Goal: Task Accomplishment & Management: Manage account settings

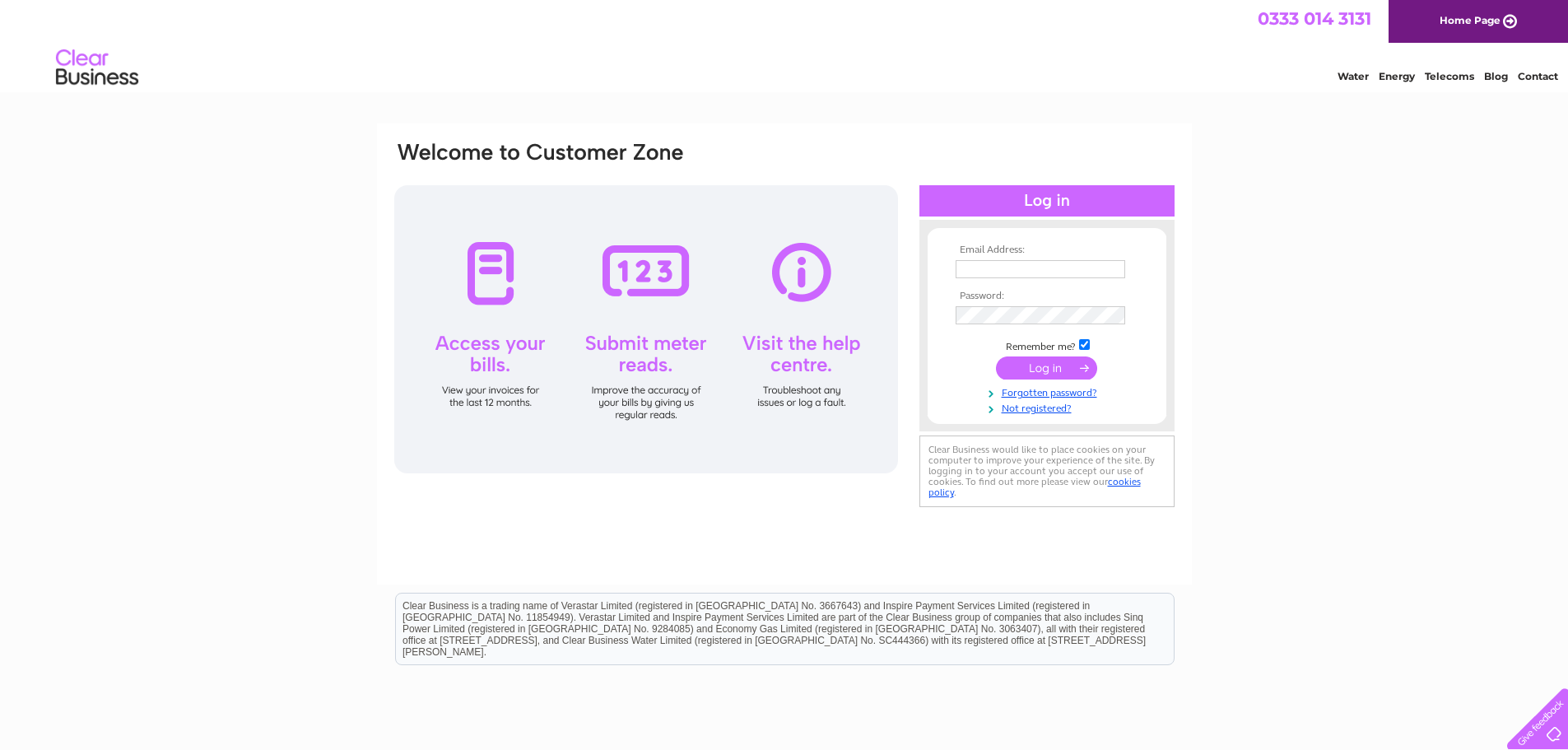
type input "[PERSON_NAME][EMAIL_ADDRESS][DOMAIN_NAME]"
click at [1056, 374] on input "submit" at bounding box center [1047, 368] width 102 height 23
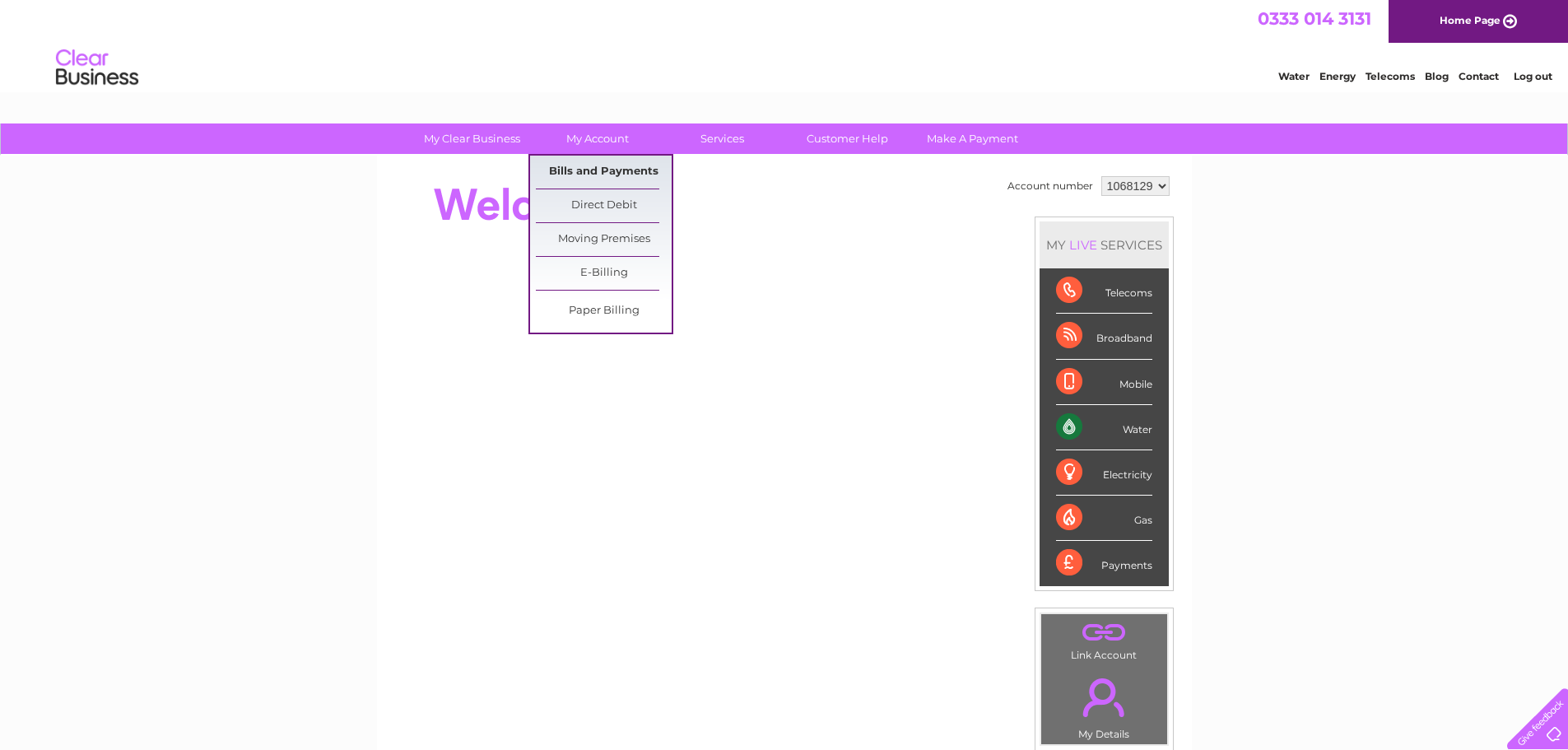
click at [616, 170] on link "Bills and Payments" at bounding box center [603, 172] width 136 height 33
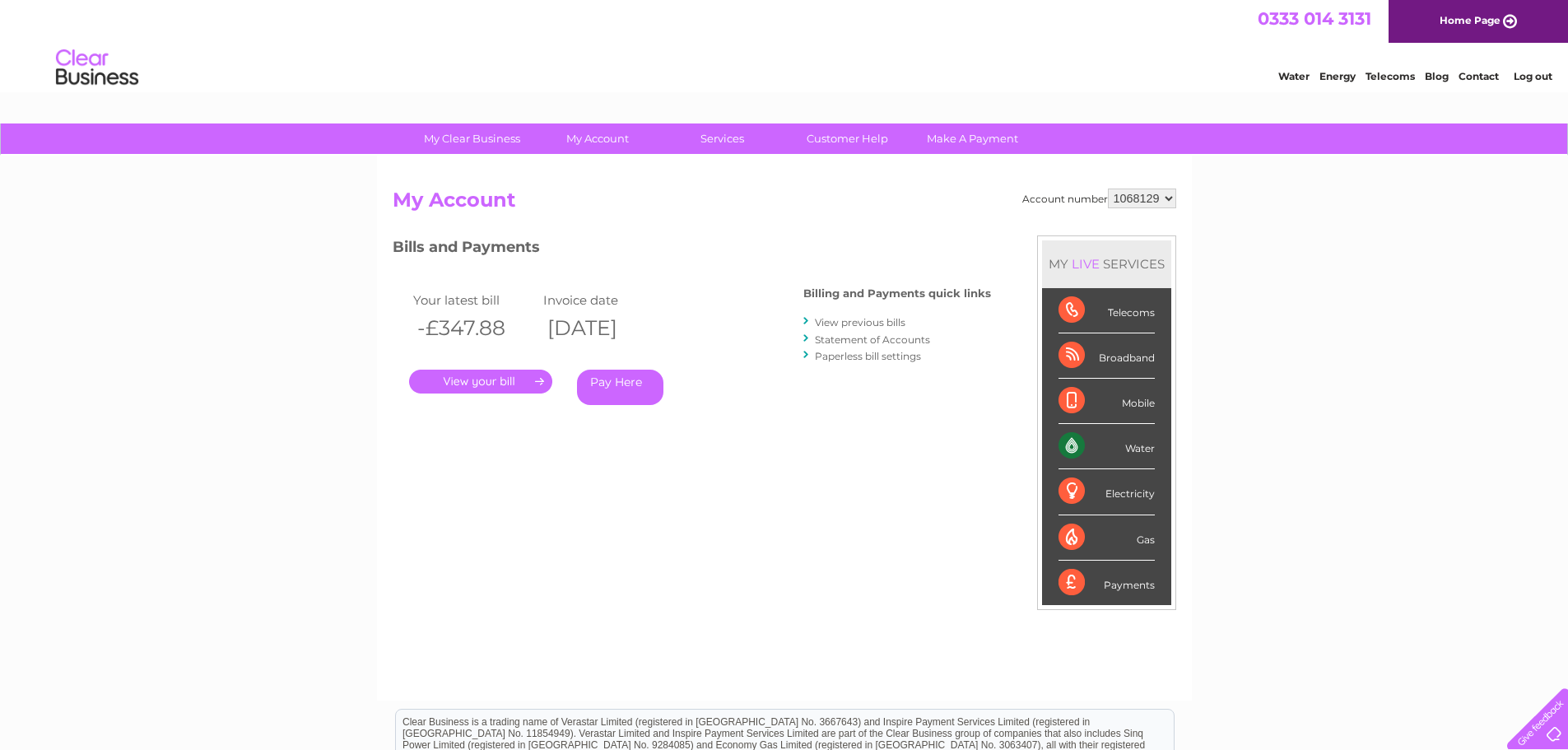
click at [491, 378] on link "." at bounding box center [480, 381] width 143 height 24
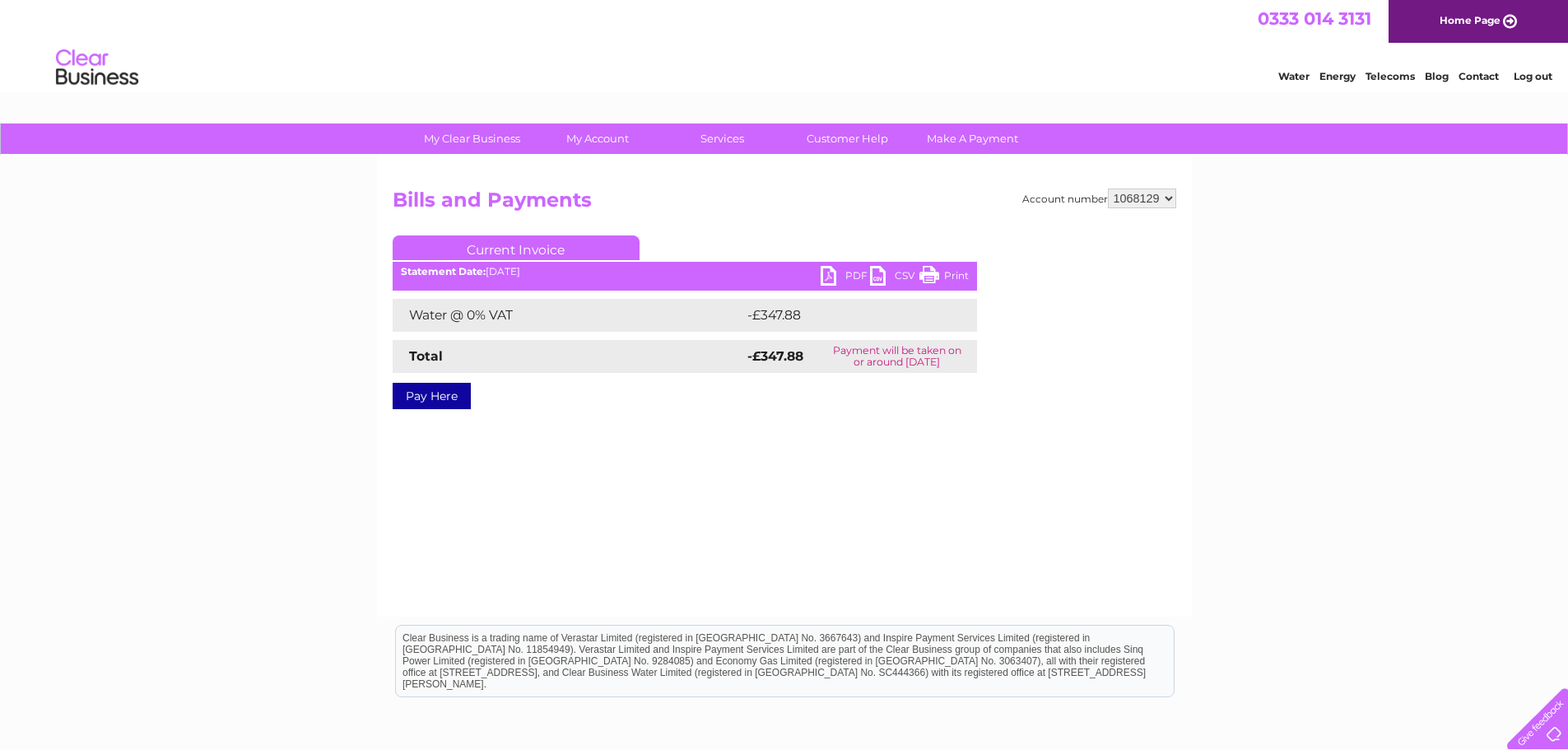
click at [837, 274] on link "PDF" at bounding box center [845, 278] width 49 height 24
